Goal: Book appointment/travel/reservation

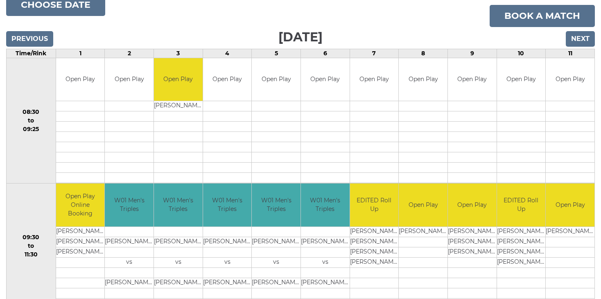
scroll to position [41, 0]
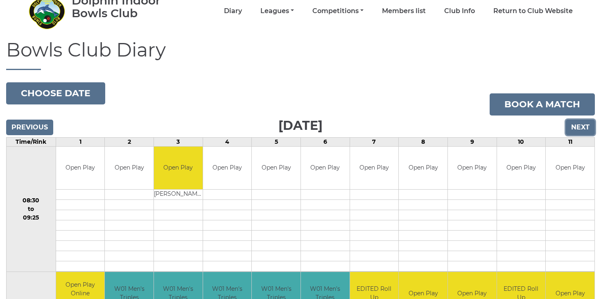
click at [580, 129] on input "Next" at bounding box center [580, 128] width 29 height 16
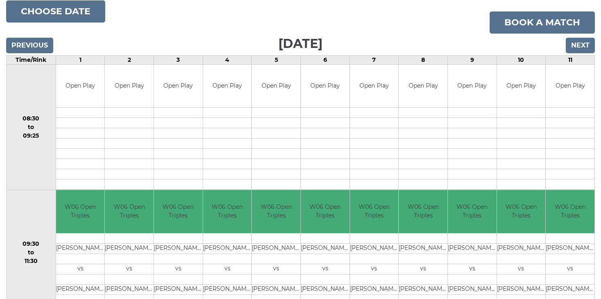
scroll to position [164, 0]
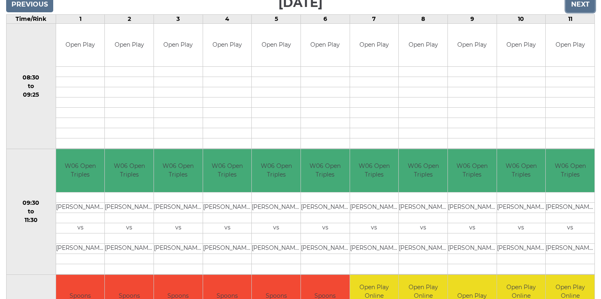
click at [580, 3] on input "Next" at bounding box center [580, 5] width 29 height 16
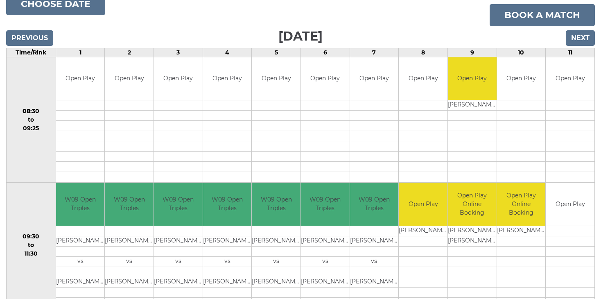
scroll to position [41, 0]
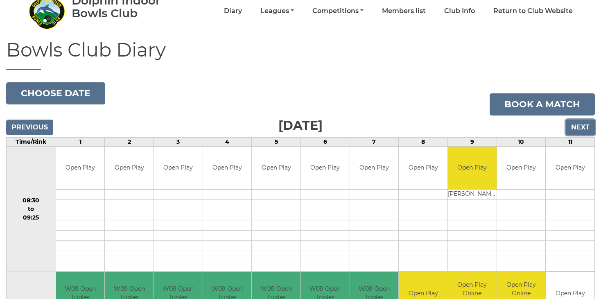
click at [580, 128] on input "Next" at bounding box center [580, 128] width 29 height 16
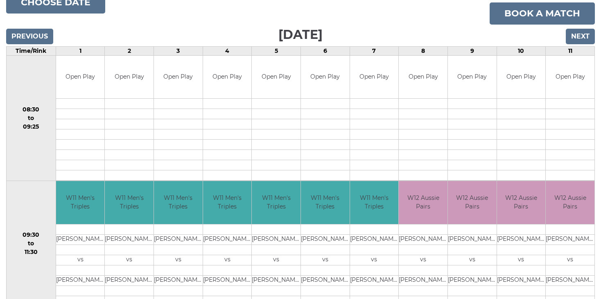
scroll to position [82, 0]
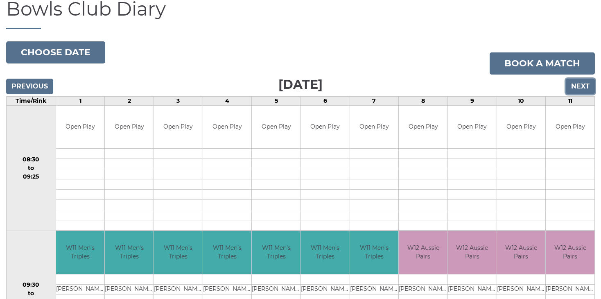
click at [571, 83] on input "Next" at bounding box center [580, 87] width 29 height 16
